Goal: Navigation & Orientation: Find specific page/section

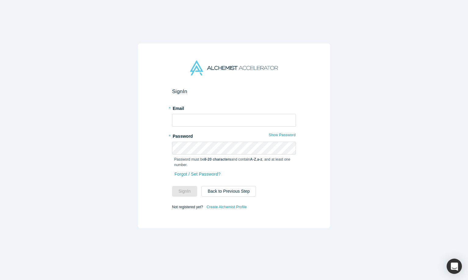
click at [222, 128] on form "Sign In * Email * Password Show Password Password must be 8-20 characters and c…" at bounding box center [234, 149] width 124 height 123
click at [217, 117] on input "text" at bounding box center [234, 120] width 124 height 13
type input "[PERSON_NAME][EMAIL_ADDRESS][DOMAIN_NAME]"
click at [185, 190] on button "Sign In" at bounding box center [184, 191] width 25 height 11
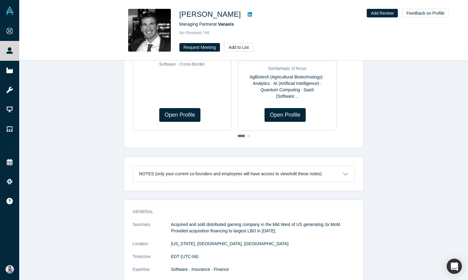
scroll to position [221, 0]
